Goal: Transaction & Acquisition: Purchase product/service

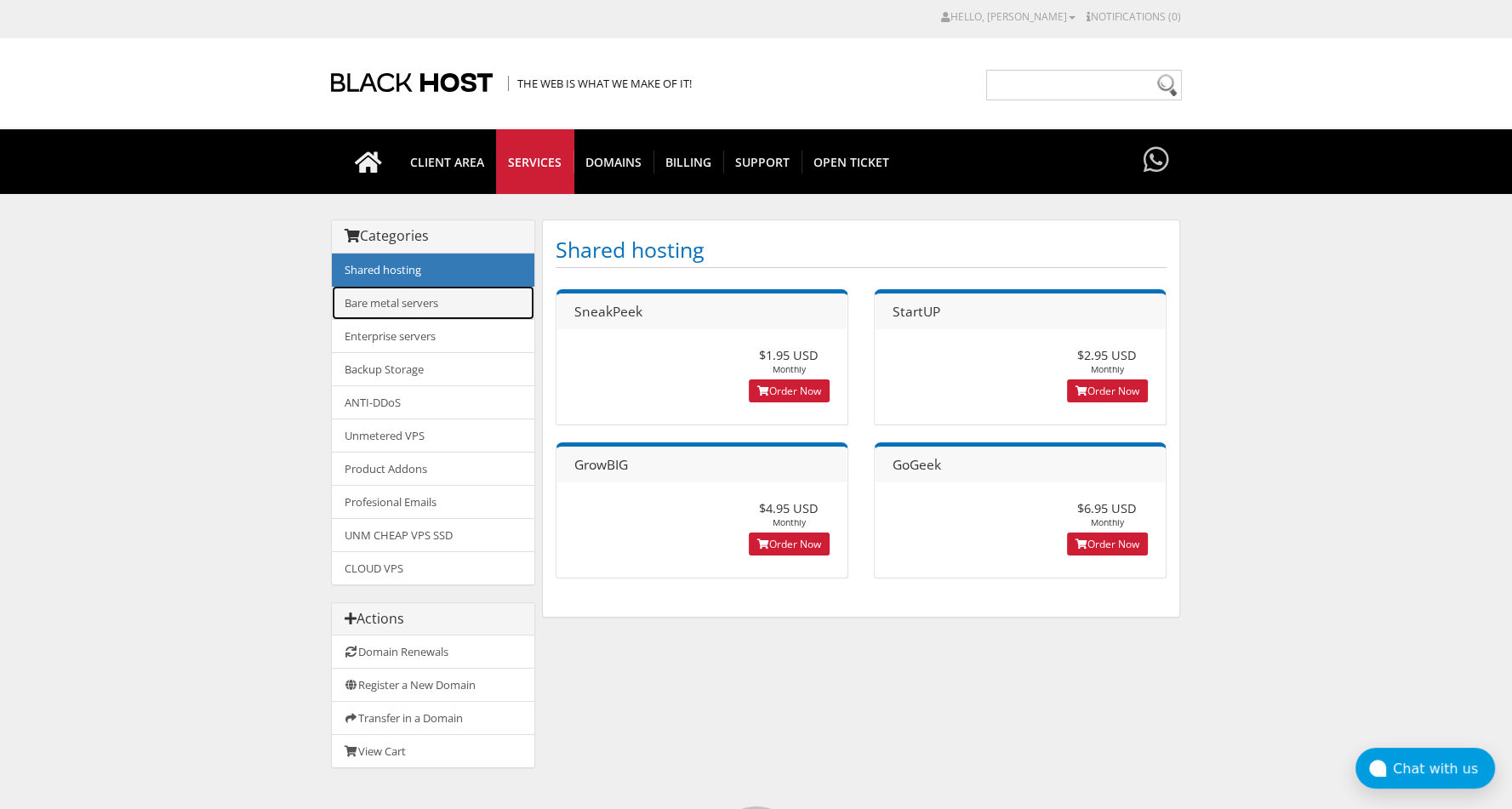
click at [394, 308] on link "Bare metal servers" at bounding box center [432, 303] width 203 height 34
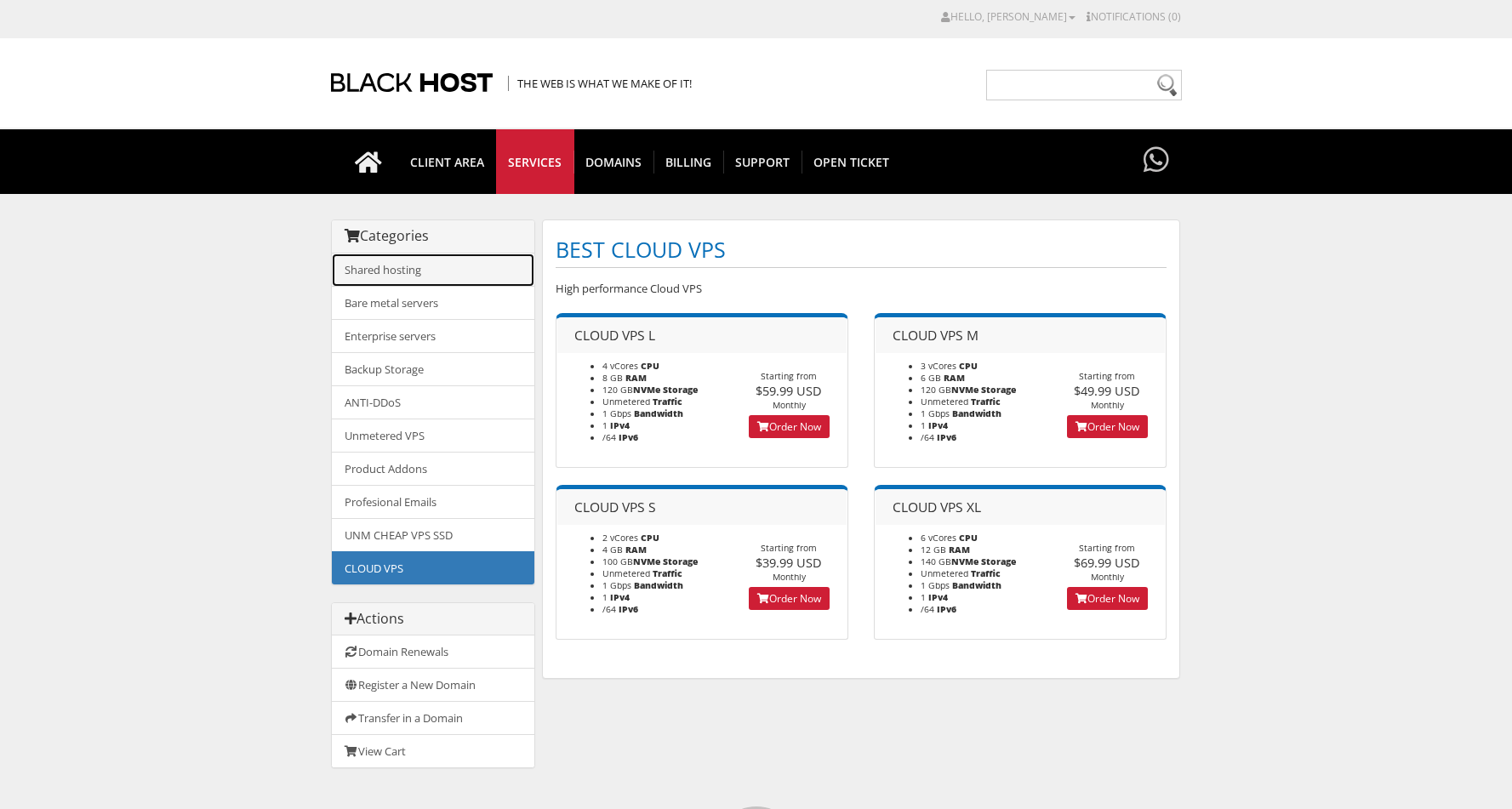
click at [401, 265] on link "Shared hosting" at bounding box center [432, 270] width 203 height 33
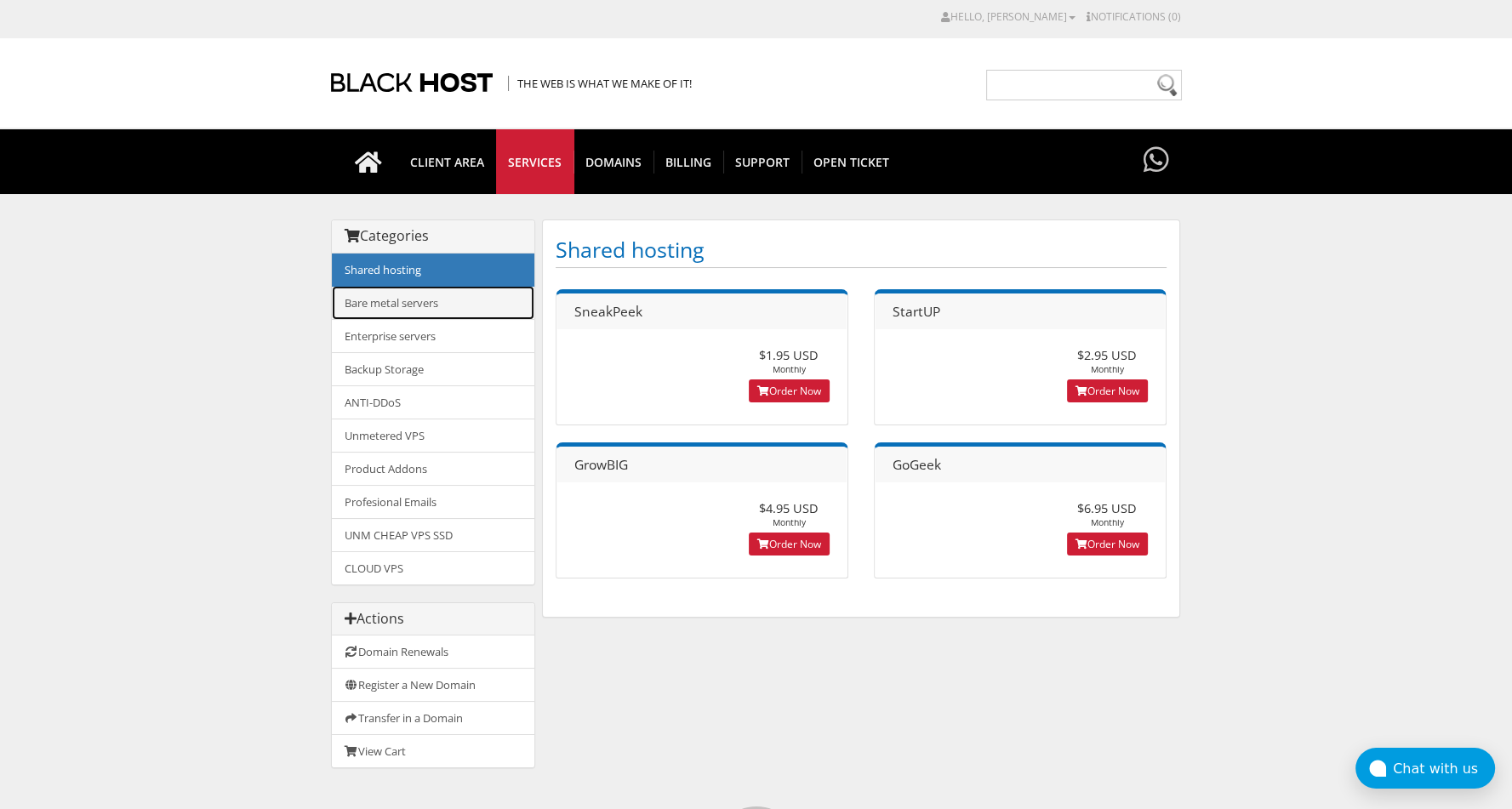
click at [399, 300] on link "Bare metal servers" at bounding box center [432, 303] width 203 height 34
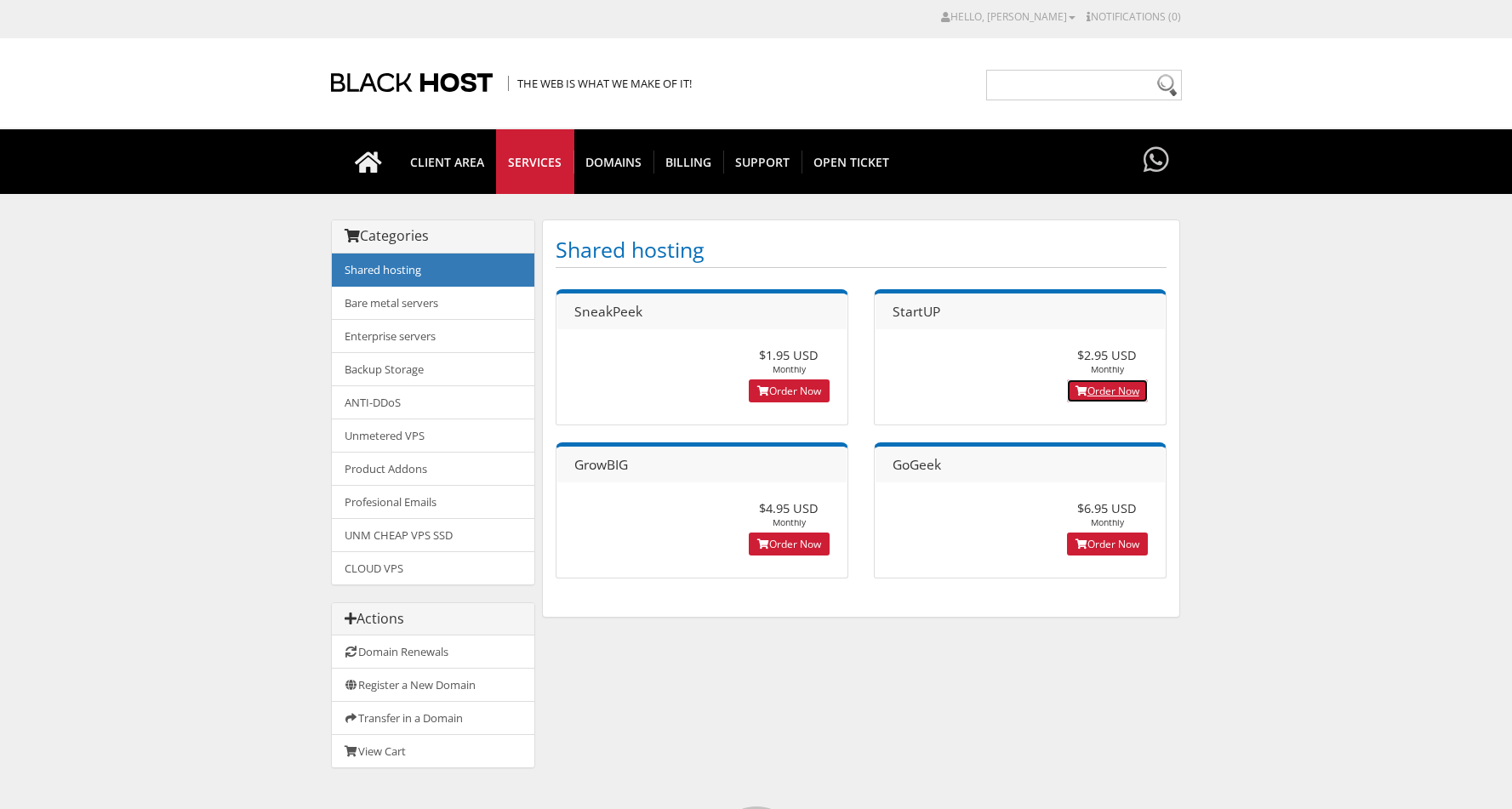
click at [1118, 382] on link "Order Now" at bounding box center [1108, 391] width 81 height 23
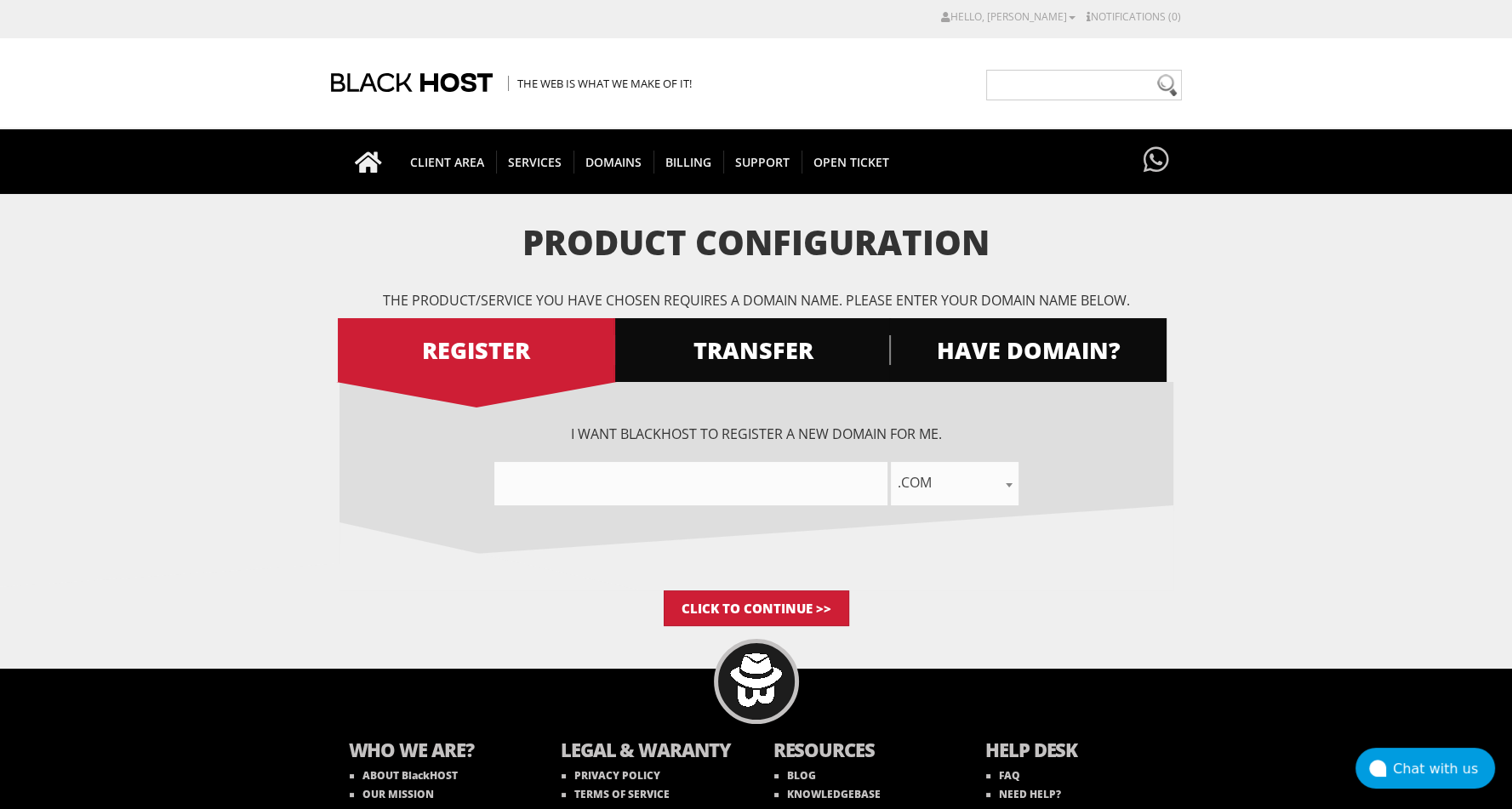
type input"] "makemehappy"
click at [794, 604] on input "Click to Continue >>" at bounding box center [756, 609] width 186 height 36
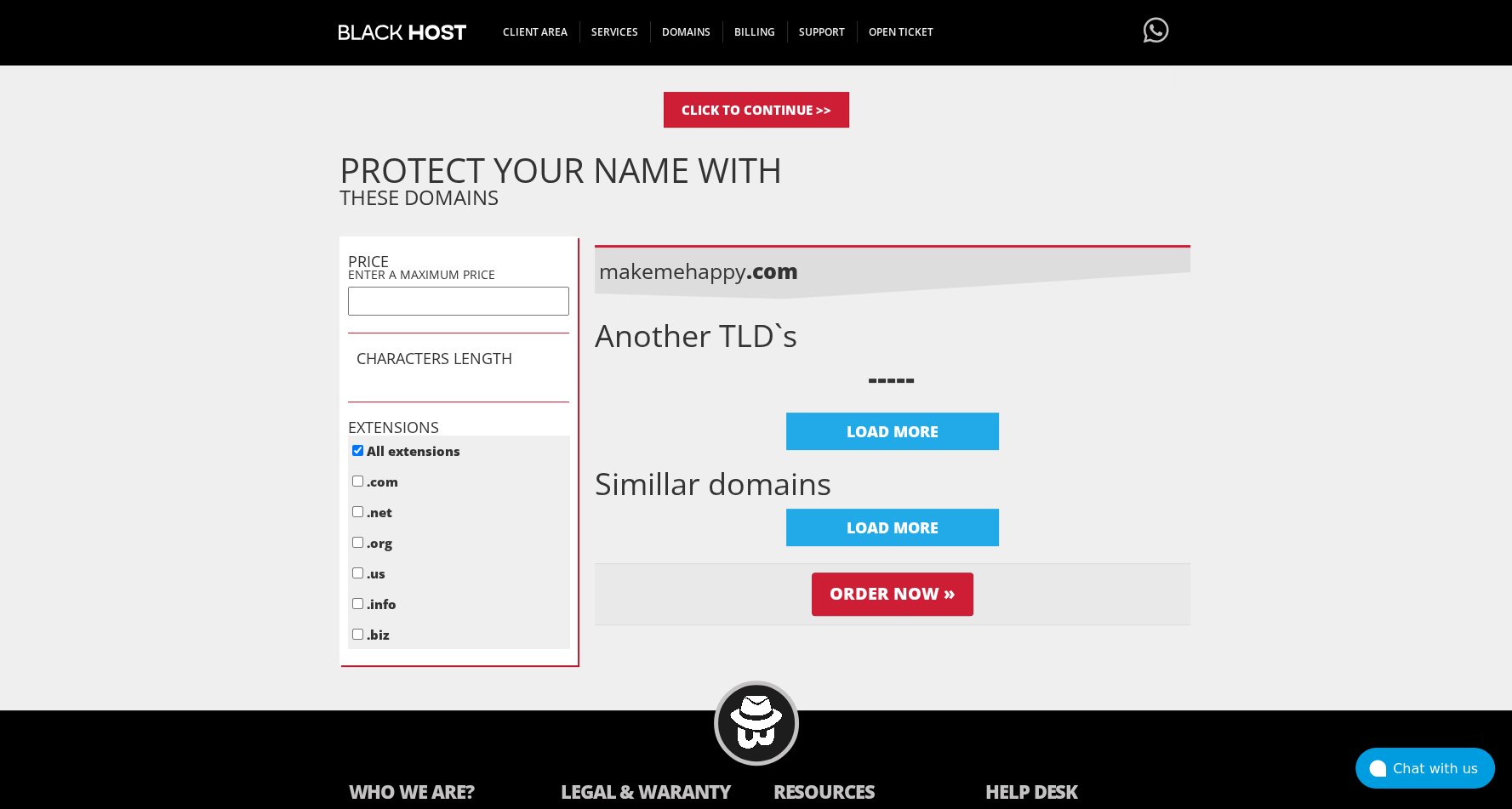
scroll to position [469, 0]
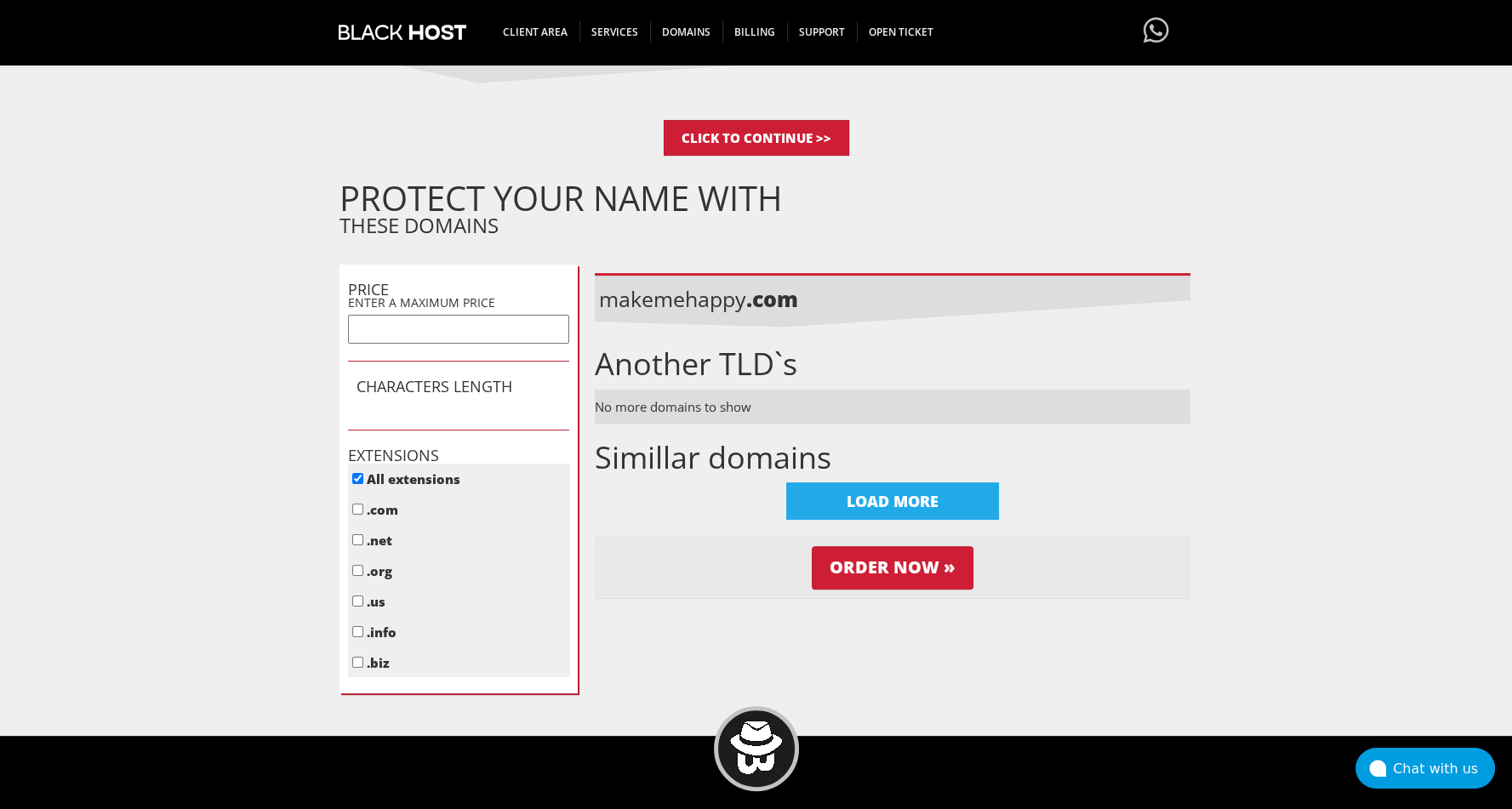
drag, startPoint x: 949, startPoint y: 424, endPoint x: 1137, endPoint y: 466, distance: 192.6
click at [949, 424] on div "makemehappy .com Another TLD`s No more domains to show LOAD MORE Simillar domai…" at bounding box center [892, 453] width 595 height 377
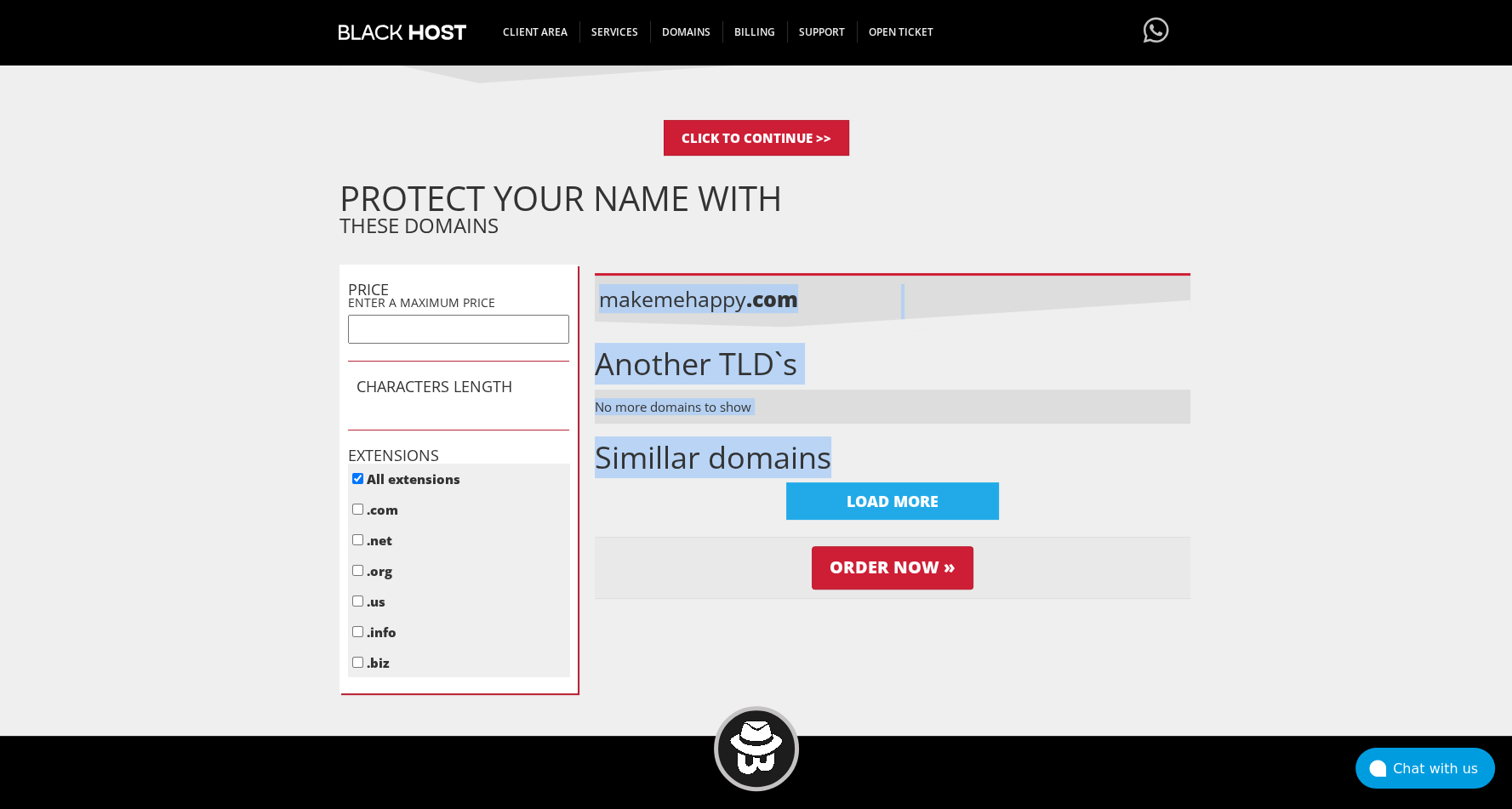
drag, startPoint x: 1137, startPoint y: 466, endPoint x: 649, endPoint y: 191, distance: 560.2
click at [642, 187] on div "PROTECT YOUR NAME WITH THESE DOMAINS PRICE ENTER A MAXIMUM PRICE CHARACTERS LEN…" at bounding box center [765, 440] width 851 height 508
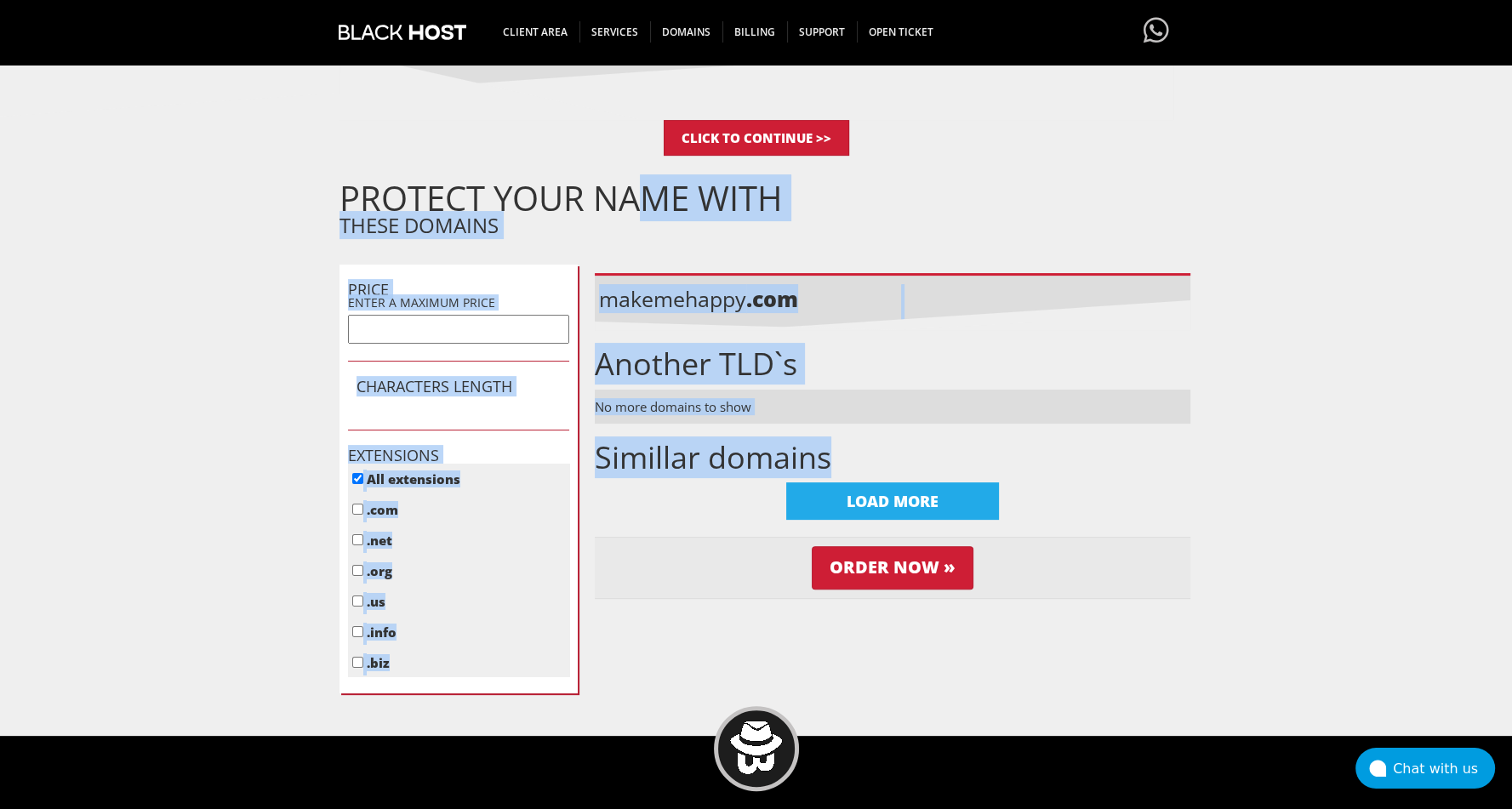
click at [966, 323] on li "makemehappy .com" at bounding box center [892, 301] width 595 height 57
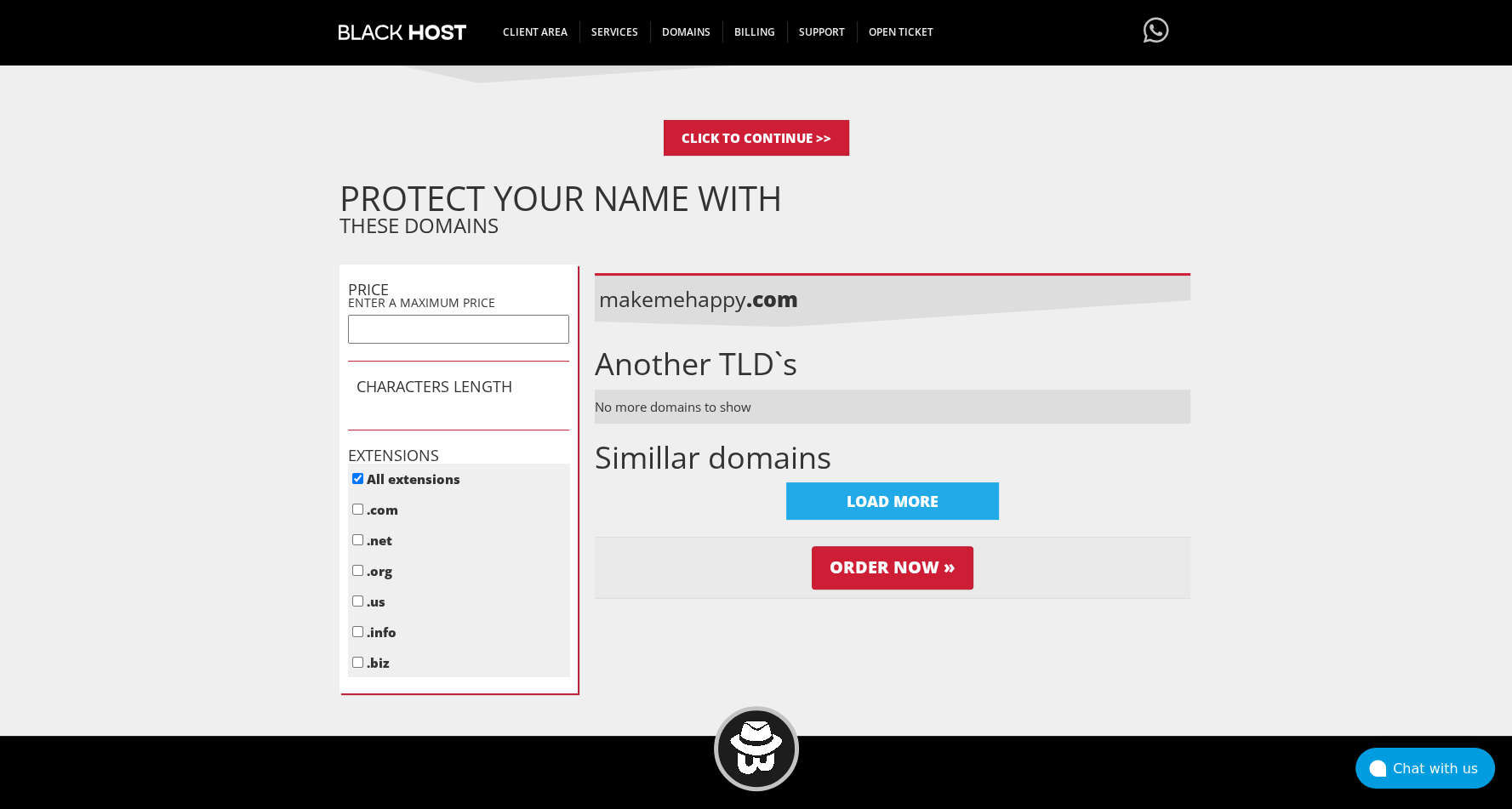
scroll to position [0, 0]
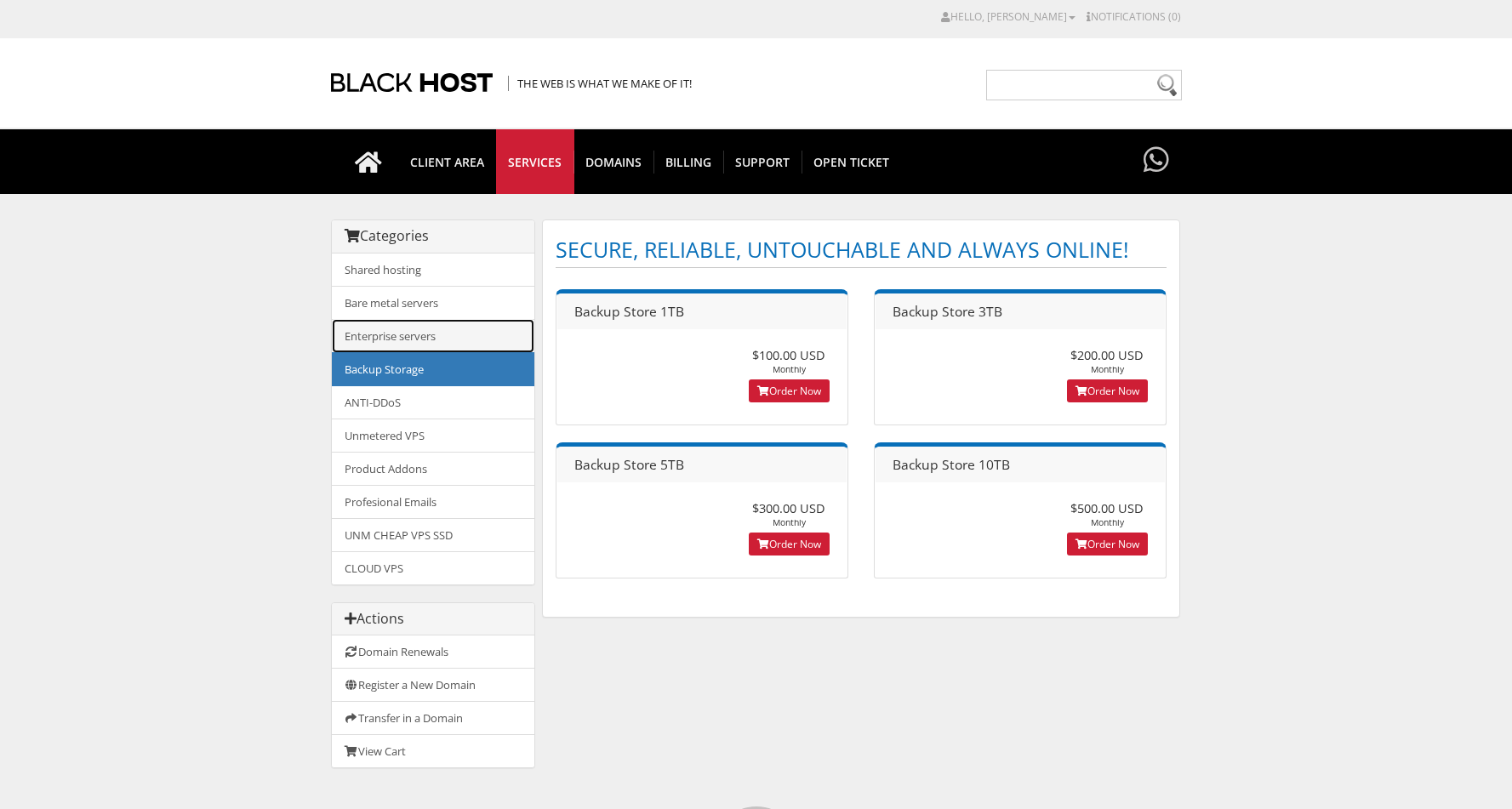
click at [434, 339] on link "Enterprise servers" at bounding box center [432, 336] width 203 height 34
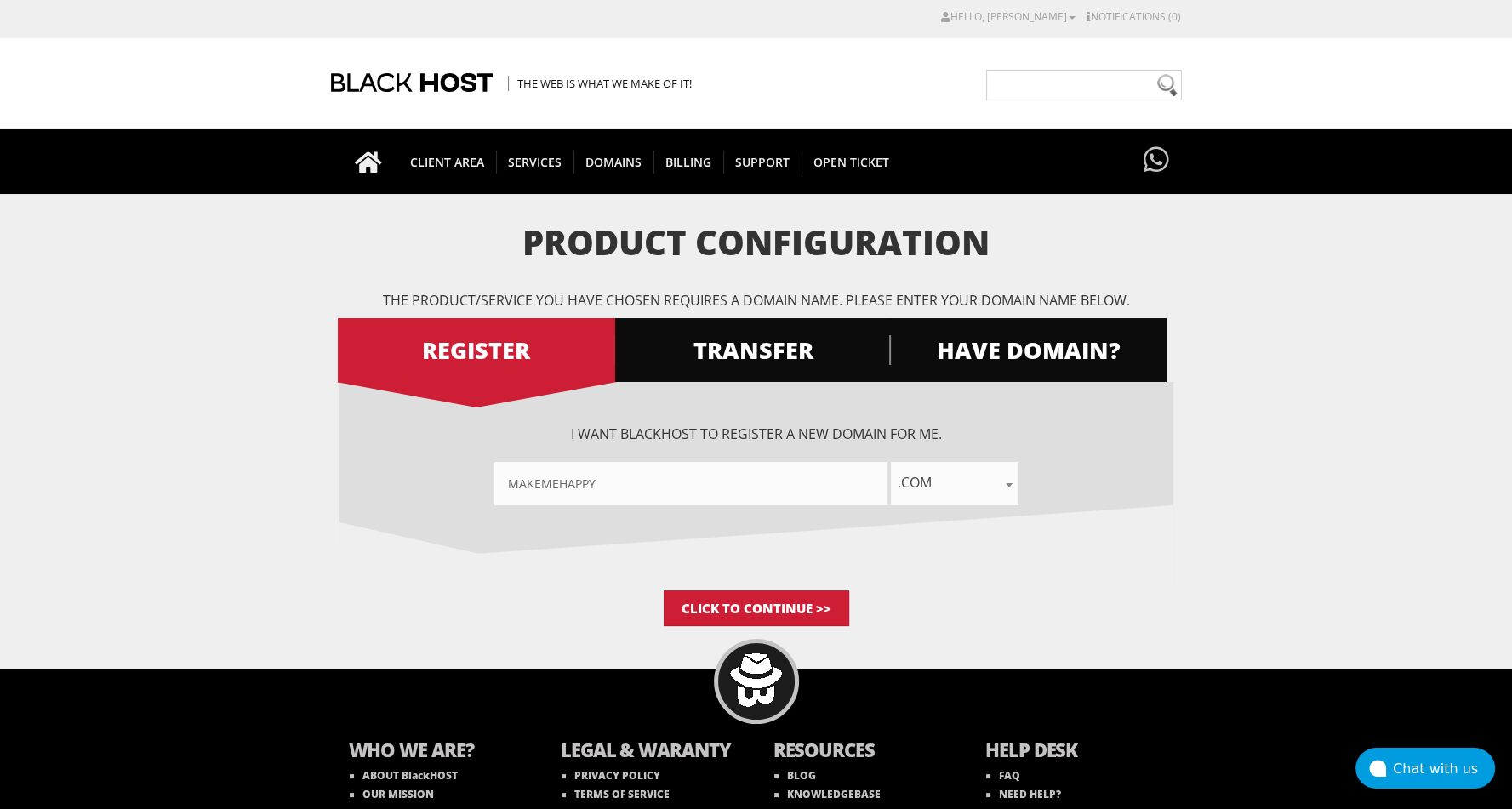
click at [626, 480] on input"] "makemehappy" at bounding box center [691, 484] width 393 height 43
drag, startPoint x: 674, startPoint y: 473, endPoint x: 300, endPoint y: 485, distance: 374.2
click at [300, 485] on form "Product Configuration The product/service you have chosen requires a domain nam…" at bounding box center [756, 424] width 1512 height 403
click at [667, 482] on input"] "makemehappy222" at bounding box center [691, 484] width 393 height 43
drag, startPoint x: 672, startPoint y: 482, endPoint x: 370, endPoint y: 476, distance: 302.1
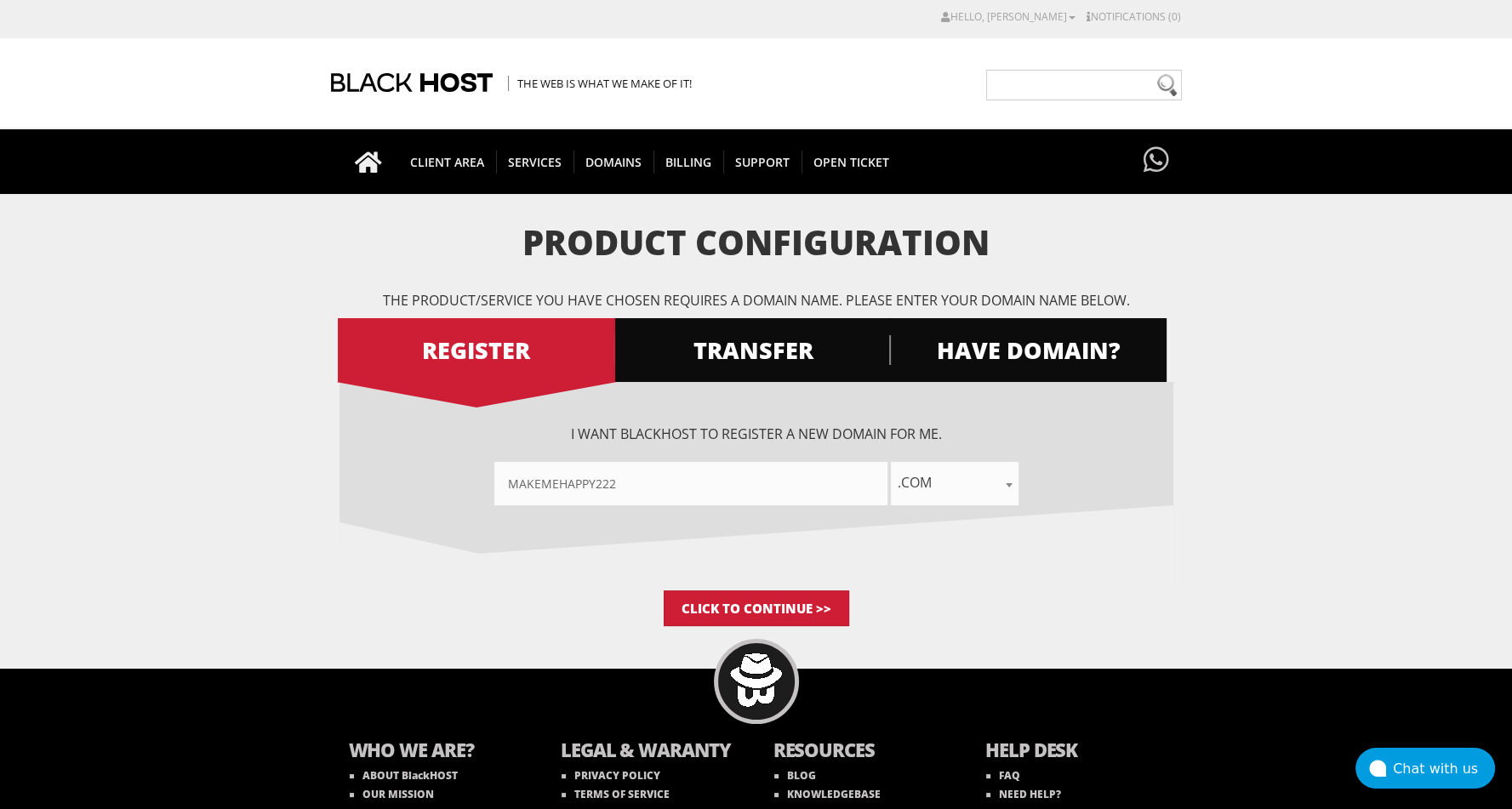
click at [370, 476] on div "makemehappy222 .com .net .org .us .info .biz .me .co .io .email .capital .build…" at bounding box center [756, 484] width 834 height 43
type input"] "makeme1314"
click at [746, 598] on input "Click to Continue >>" at bounding box center [756, 609] width 186 height 36
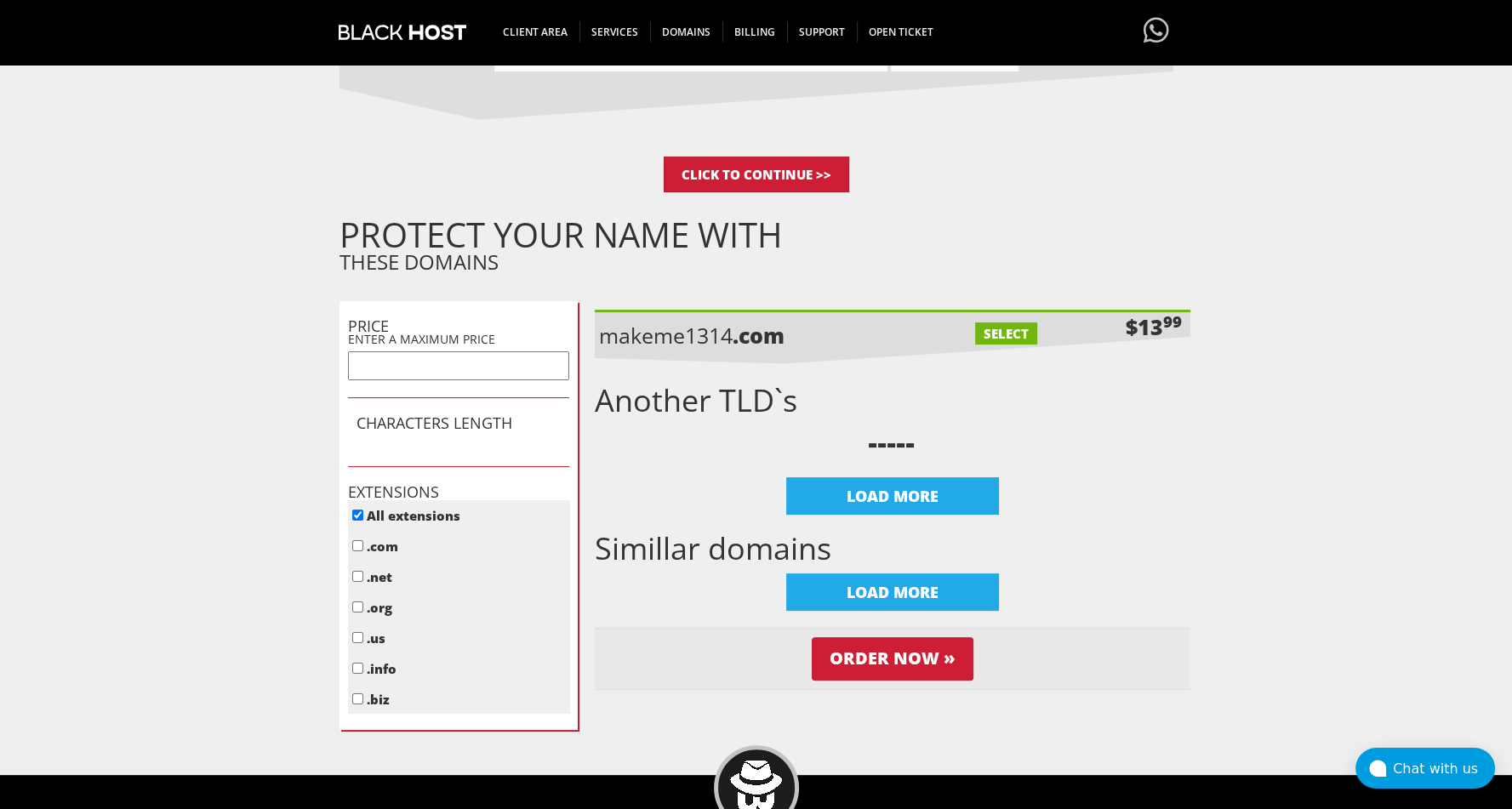
scroll to position [299, 0]
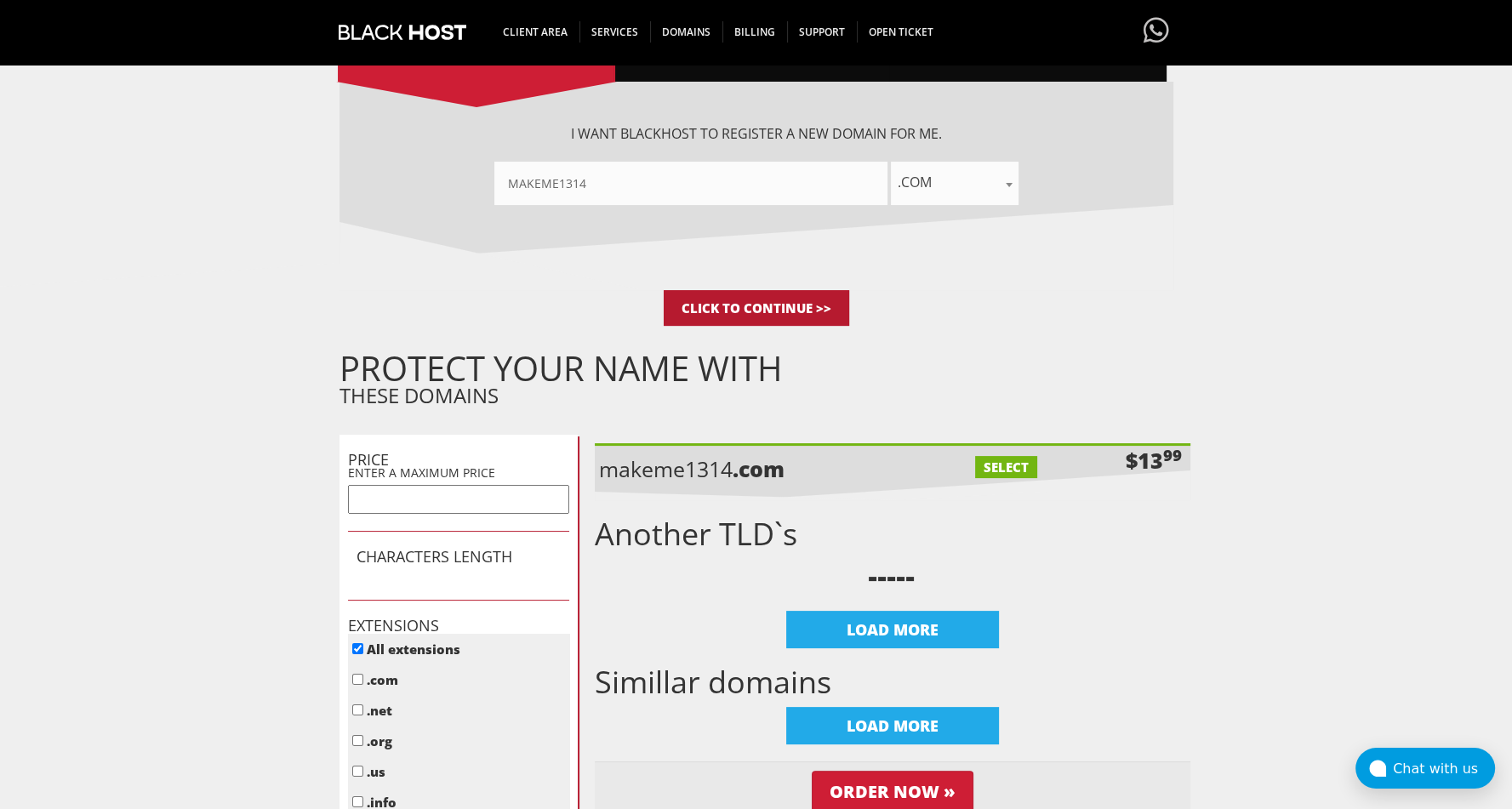
click at [756, 298] on input "Click to Continue >>" at bounding box center [756, 308] width 186 height 36
